Goal: Information Seeking & Learning: Learn about a topic

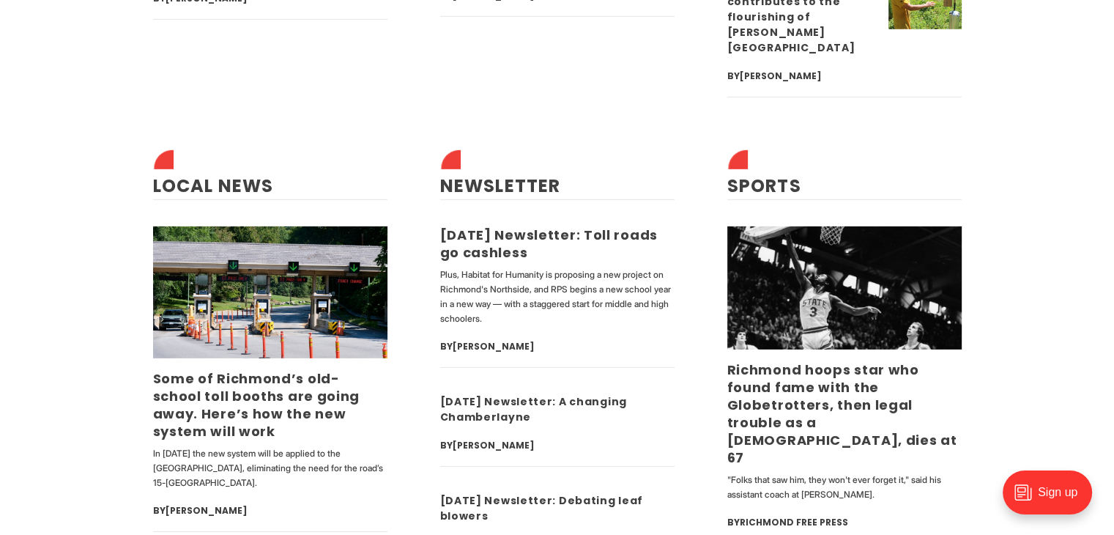
scroll to position [4514, 0]
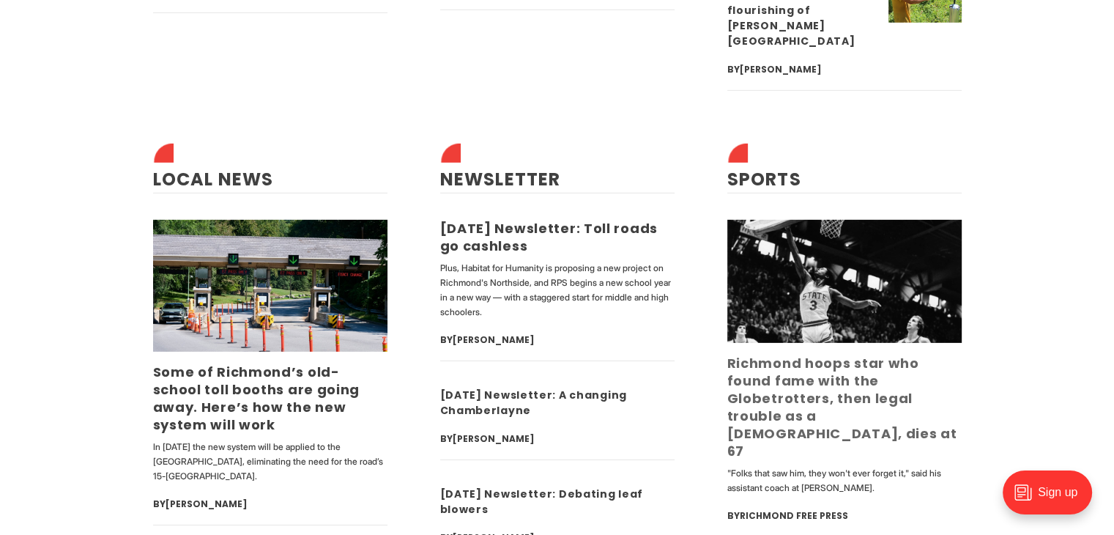
click at [803, 354] on link "Richmond hoops star who found fame with the Globetrotters, then legal trouble a…" at bounding box center [843, 407] width 230 height 106
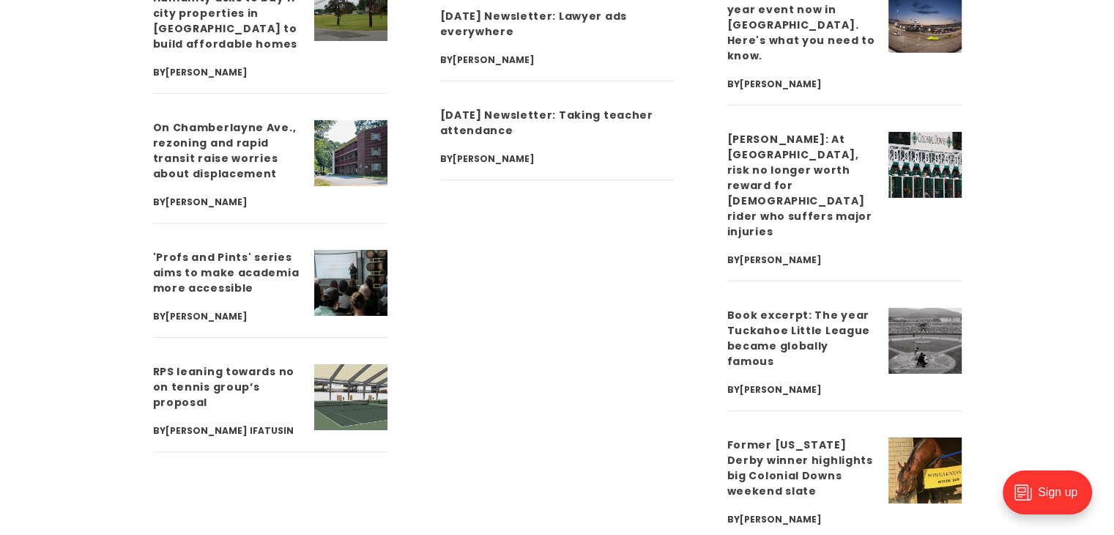
scroll to position [5109, 0]
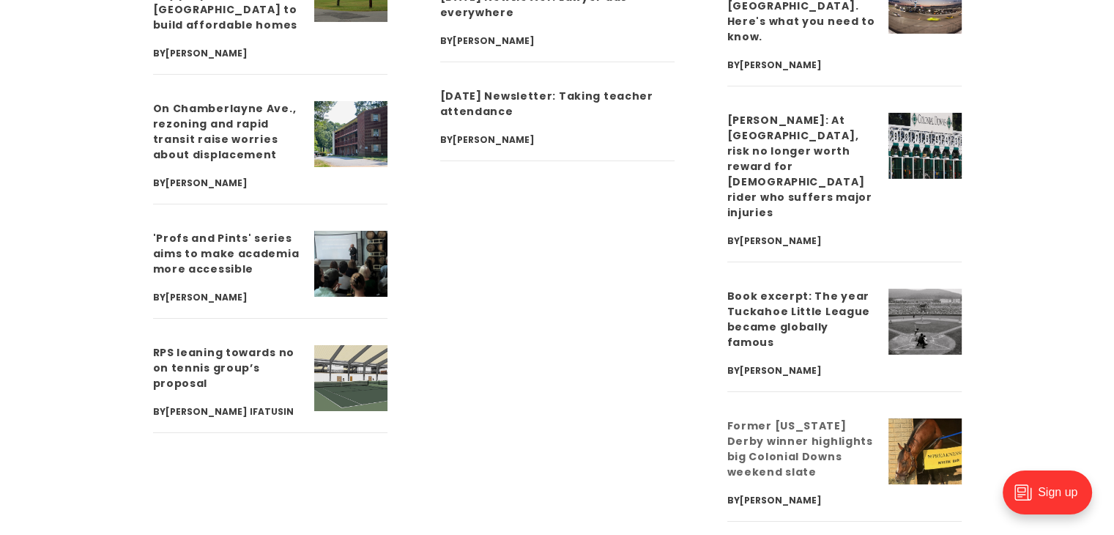
click at [780, 418] on link "Former [US_STATE] Derby winner highlights big Colonial Downs weekend slate" at bounding box center [801, 448] width 146 height 61
click at [329, 231] on li "'Profs and Pints' series aims to make academia more accessible By Tim Wenzell" at bounding box center [270, 275] width 234 height 88
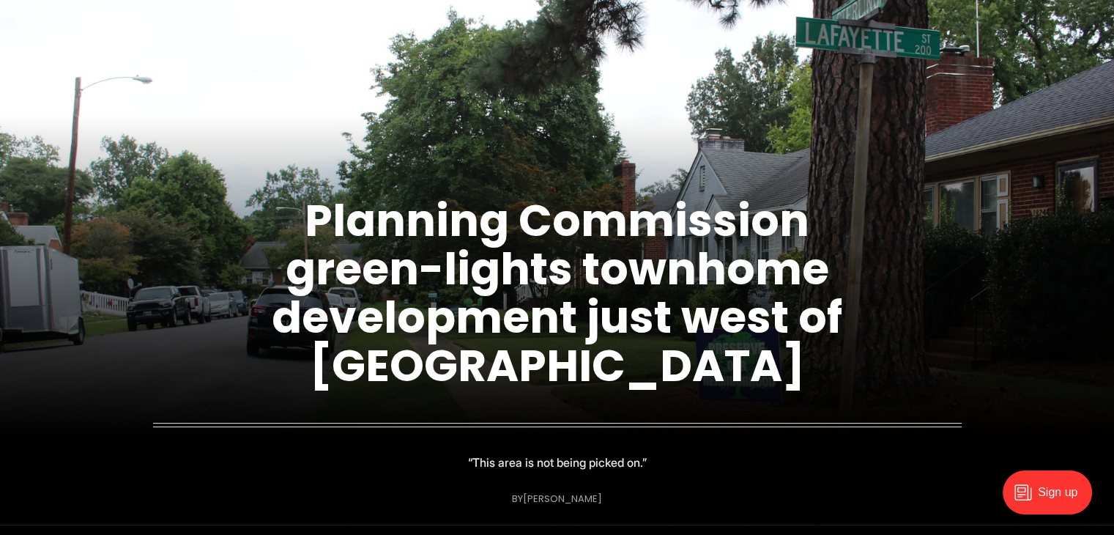
scroll to position [91, 0]
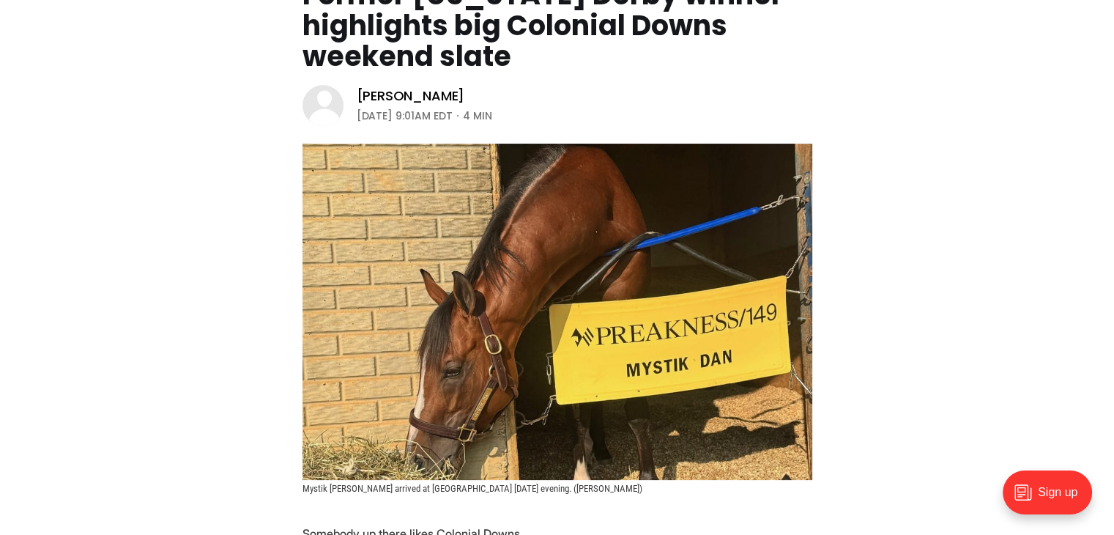
scroll to position [166, 0]
